Goal: Task Accomplishment & Management: Manage account settings

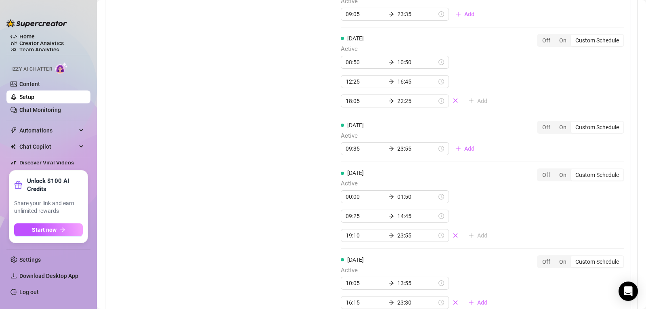
scroll to position [838, 0]
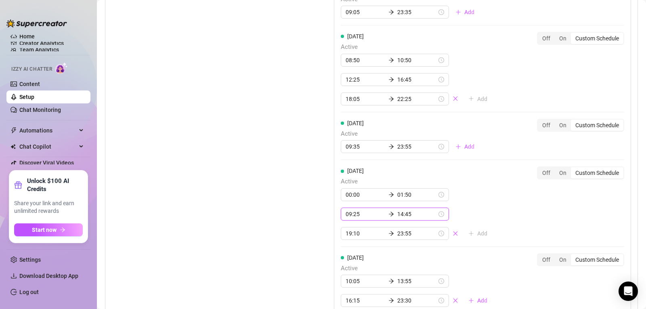
click at [353, 210] on input "09:25" at bounding box center [366, 214] width 40 height 9
click at [372, 144] on div "15" at bounding box center [372, 142] width 19 height 11
type input "09:15"
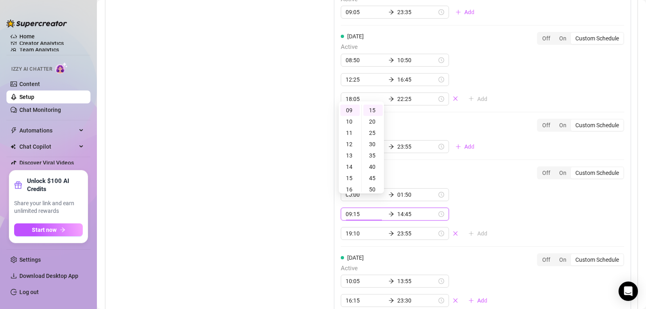
scroll to position [99, 0]
click at [520, 204] on div "[DATE] Active 00:00 01:50 09:15 14:45 19:10 23:55 Add Off On Custom Schedule" at bounding box center [482, 202] width 283 height 73
click at [520, 204] on div "[DATE] Active 07:30 22:25 Add Off On Custom Schedule [DATE] Active 08:10 22:45 …" at bounding box center [482, 100] width 297 height 439
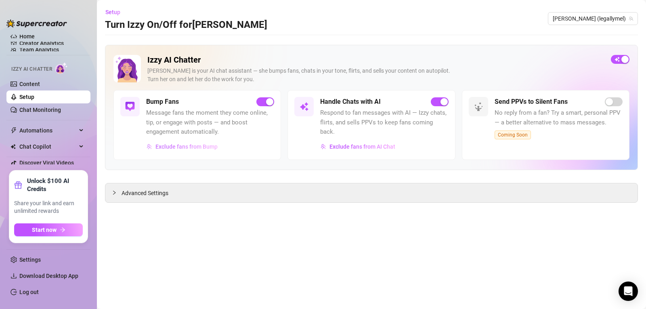
click at [188, 145] on span "Exclude fans from Bump" at bounding box center [186, 146] width 62 height 6
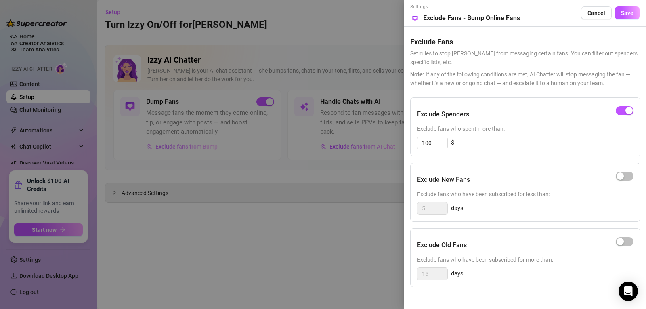
click at [188, 145] on div at bounding box center [323, 154] width 646 height 309
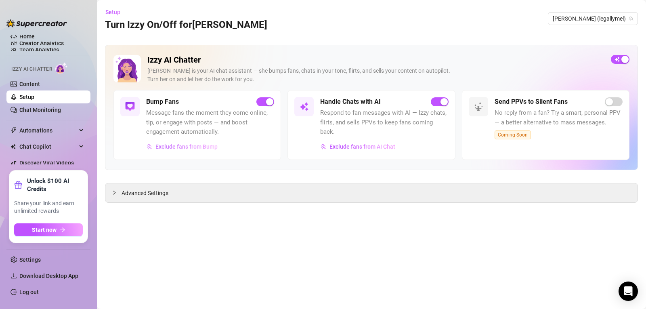
click at [186, 149] on span "Exclude fans from Bump" at bounding box center [186, 146] width 62 height 6
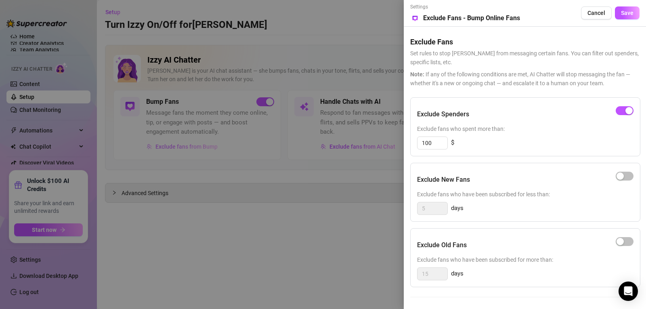
click at [186, 149] on div at bounding box center [323, 154] width 646 height 309
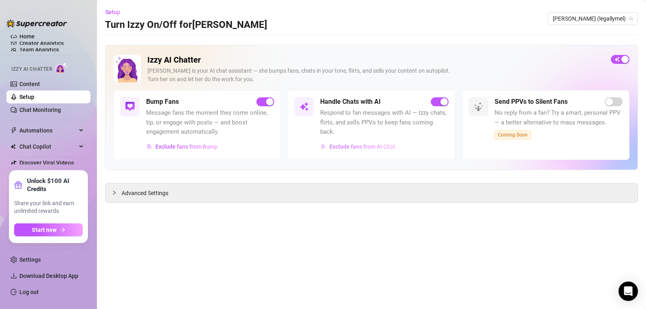
click at [351, 144] on span "Exclude fans from AI Chat" at bounding box center [363, 146] width 66 height 6
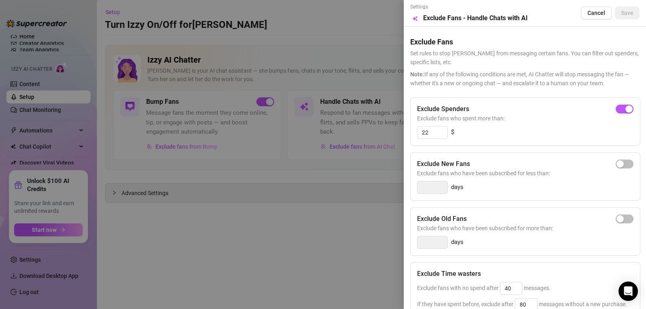
click at [347, 168] on div at bounding box center [323, 154] width 646 height 309
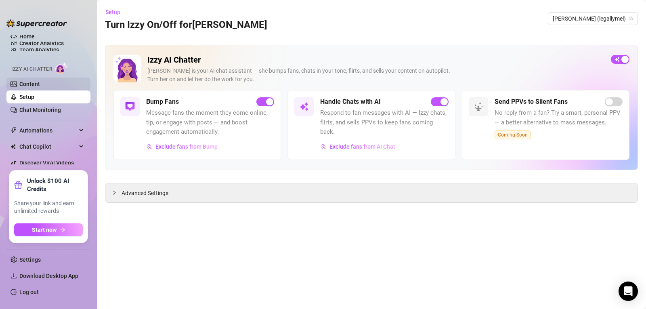
click at [29, 84] on link "Content" at bounding box center [29, 84] width 21 height 6
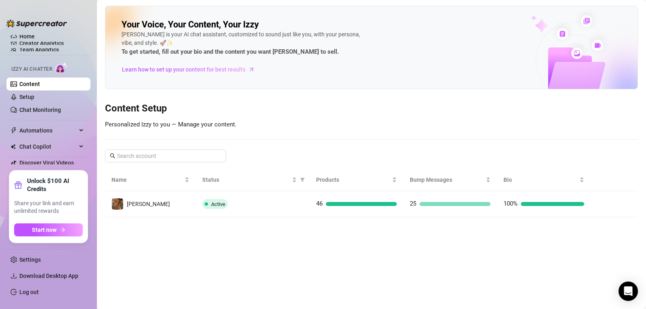
click at [23, 33] on ul "Home Creator Analytics Team Analytics Izzy AI Chatter Content Setup Chat Monito…" at bounding box center [48, 99] width 84 height 136
